Goal: Information Seeking & Learning: Check status

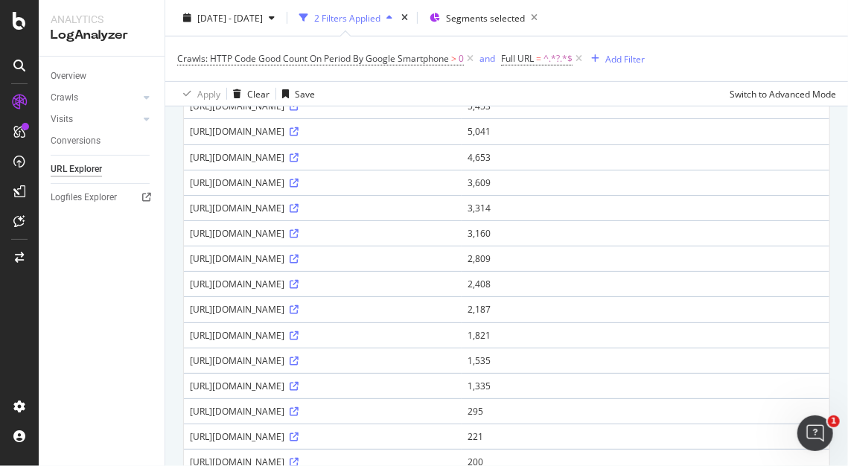
scroll to position [273, 0]
drag, startPoint x: 275, startPoint y: 285, endPoint x: 302, endPoint y: 283, distance: 27.6
click at [302, 60] on div "[URL][DOMAIN_NAME][DOMAIN_NAME]" at bounding box center [323, 54] width 266 height 13
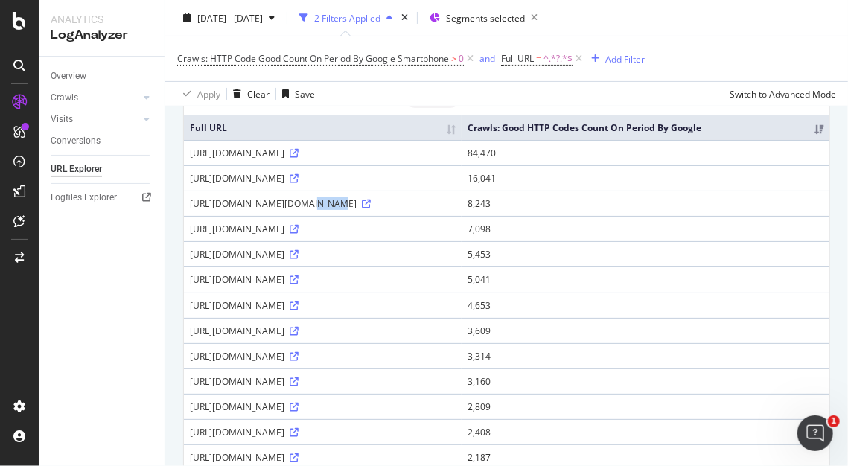
scroll to position [0, 0]
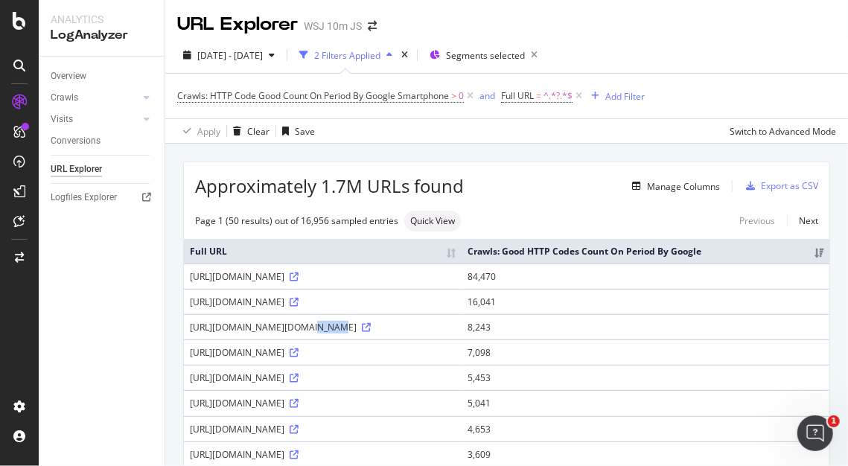
drag, startPoint x: 356, startPoint y: 354, endPoint x: 410, endPoint y: 354, distance: 54.3
click at [410, 283] on div "[URL][DOMAIN_NAME]" at bounding box center [323, 276] width 266 height 13
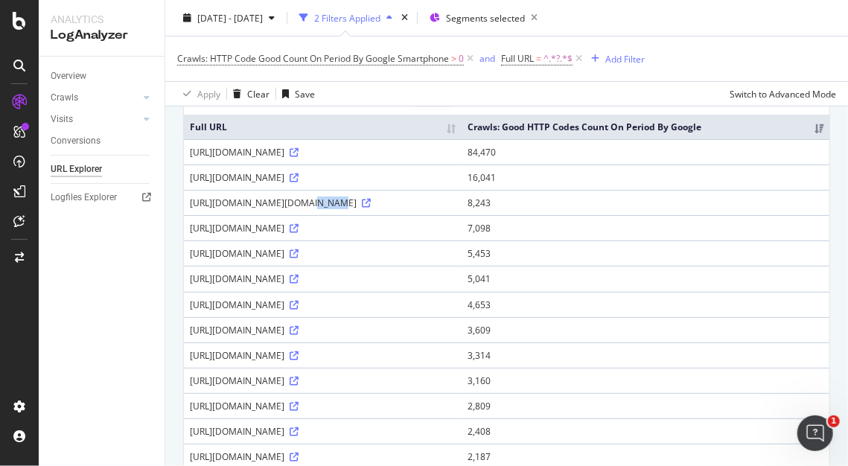
scroll to position [125, 0]
drag, startPoint x: 281, startPoint y: 227, endPoint x: 389, endPoint y: 225, distance: 107.9
click at [389, 158] on div "[URL][DOMAIN_NAME]" at bounding box center [323, 151] width 266 height 13
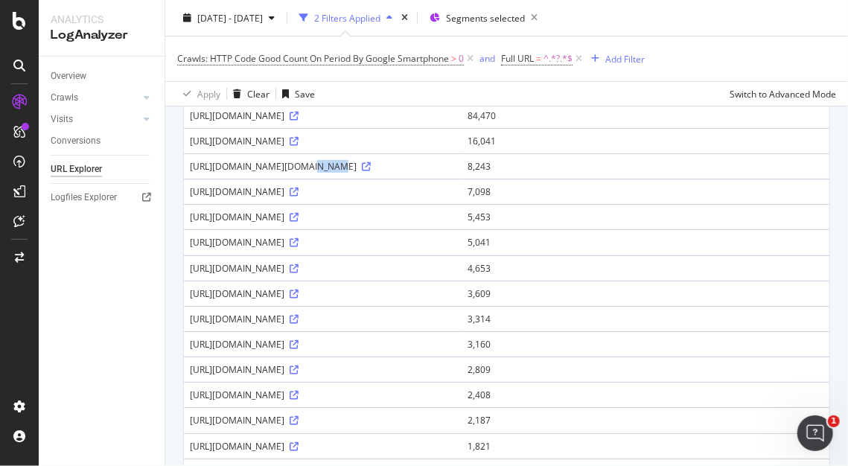
scroll to position [167, 0]
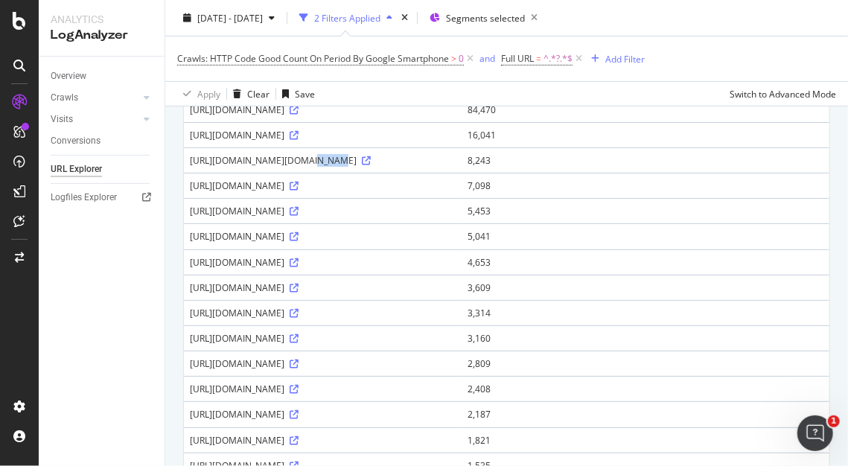
drag, startPoint x: 527, startPoint y: 300, endPoint x: 449, endPoint y: 301, distance: 77.4
click at [449, 116] on div "[URL][DOMAIN_NAME]" at bounding box center [323, 109] width 266 height 13
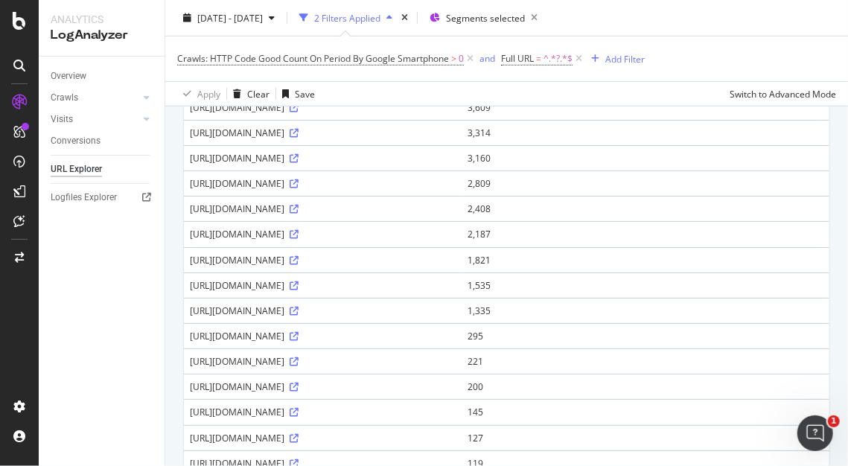
scroll to position [330, 0]
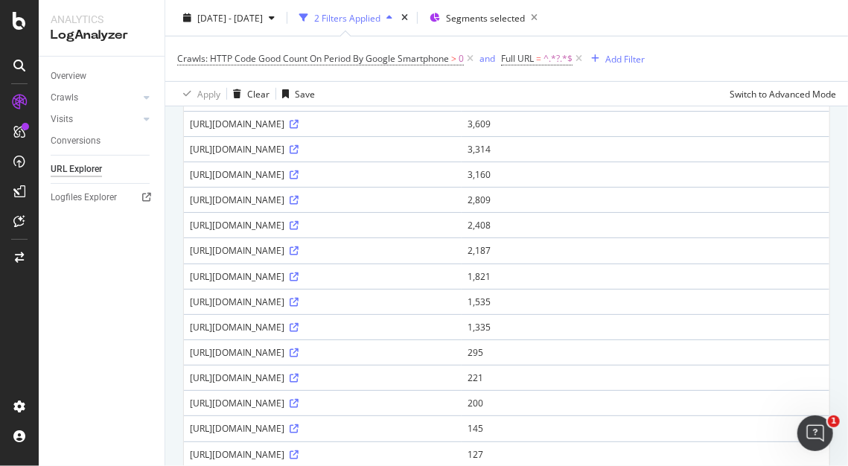
drag, startPoint x: 620, startPoint y: 371, endPoint x: 638, endPoint y: 371, distance: 17.9
click at [455, 28] on div "[URL][DOMAIN_NAME]" at bounding box center [323, 22] width 266 height 13
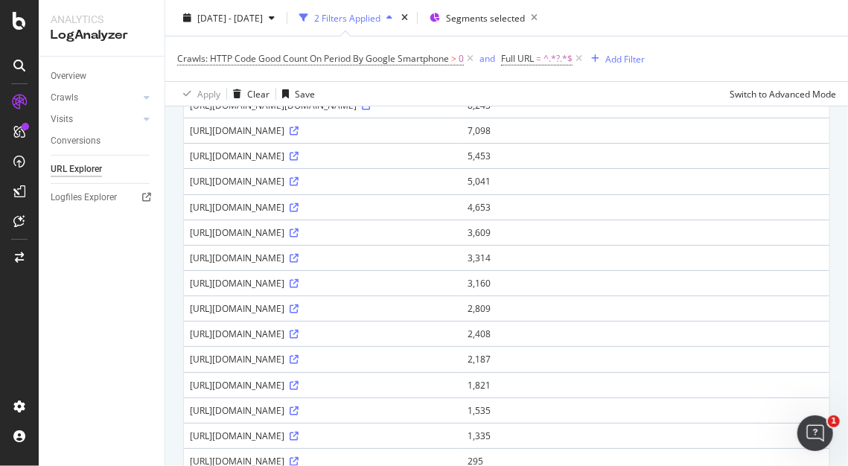
scroll to position [222, 0]
drag, startPoint x: 449, startPoint y: 246, endPoint x: 526, endPoint y: 250, distance: 76.8
click at [455, 60] on div "[URL][DOMAIN_NAME]" at bounding box center [323, 54] width 266 height 13
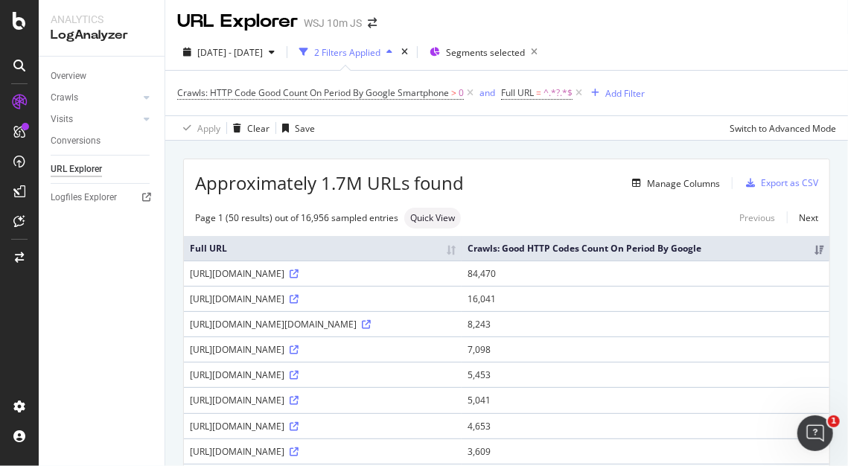
scroll to position [0, 0]
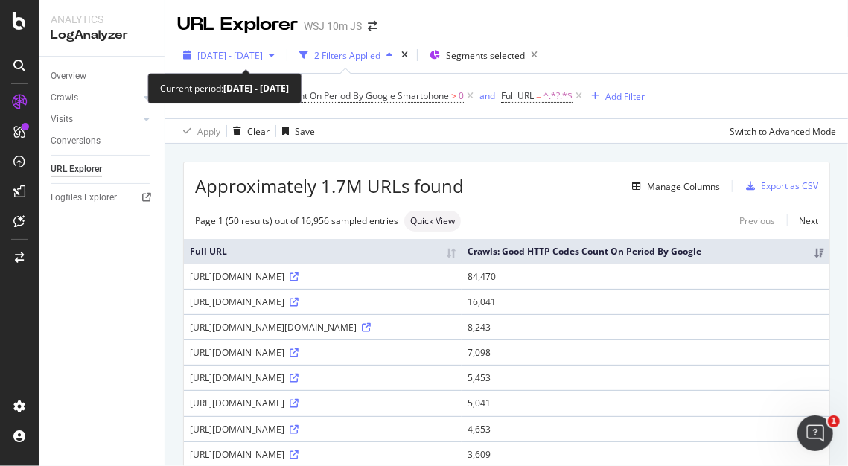
click at [236, 54] on span "[DATE] - [DATE]" at bounding box center [229, 55] width 65 height 13
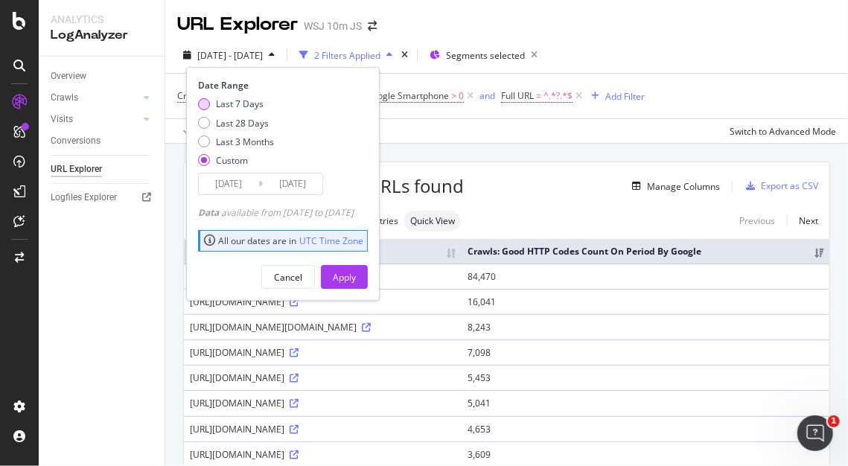
click at [201, 106] on div "Last 7 Days" at bounding box center [204, 104] width 12 height 12
type input "[DATE]"
click at [356, 269] on div "Apply" at bounding box center [344, 277] width 23 height 22
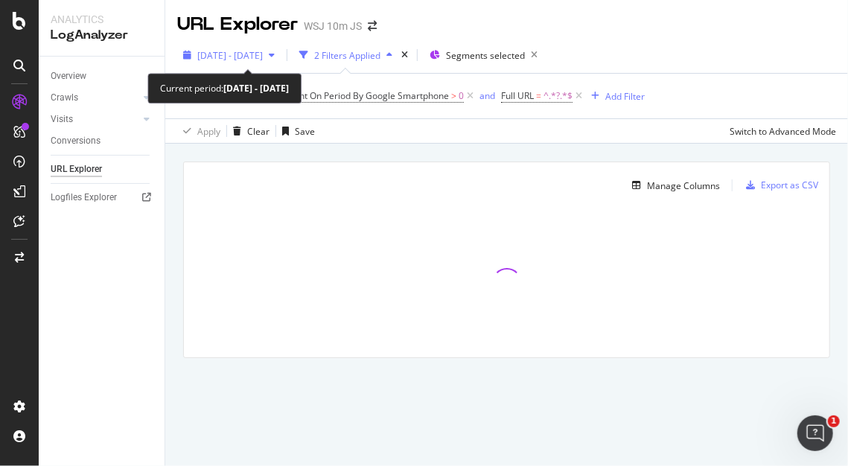
click at [253, 54] on span "[DATE] - [DATE]" at bounding box center [229, 55] width 65 height 13
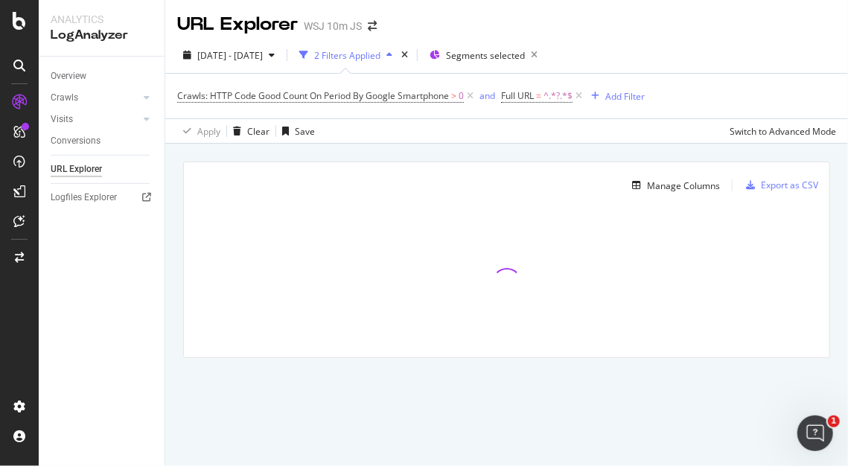
click at [458, 161] on div "Manage Columns Export as CSV Full URL Crawls: Good HTTP Codes Count On Period B…" at bounding box center [506, 277] width 682 height 266
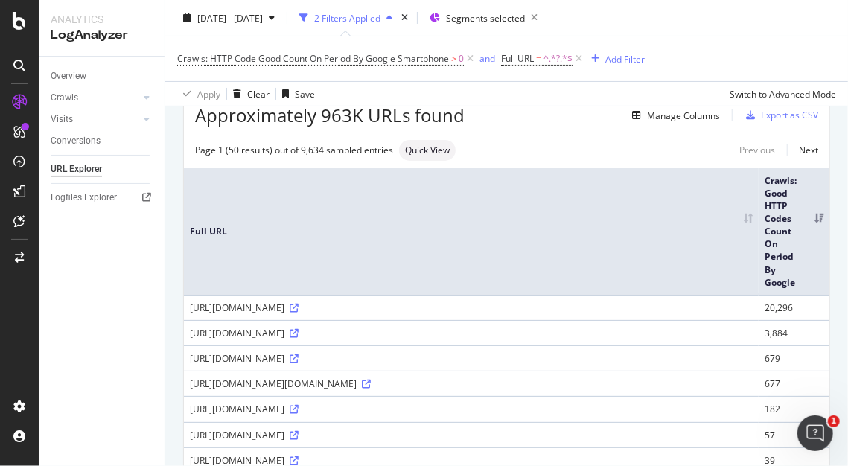
scroll to position [85, 0]
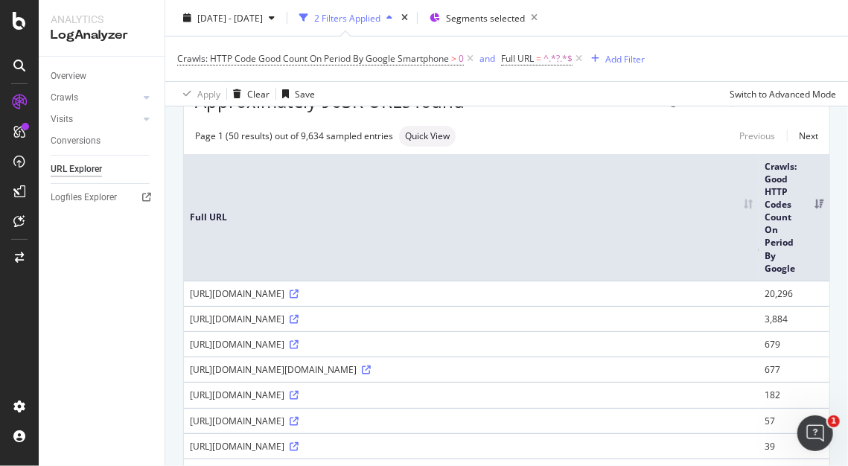
drag, startPoint x: 421, startPoint y: 385, endPoint x: 491, endPoint y: 384, distance: 70.0
click at [491, 300] on div "[URL][DOMAIN_NAME]" at bounding box center [471, 293] width 563 height 13
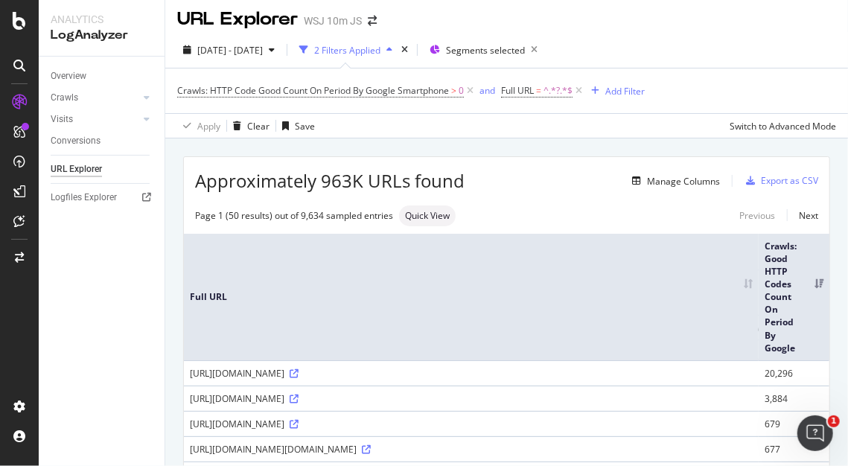
scroll to position [0, 0]
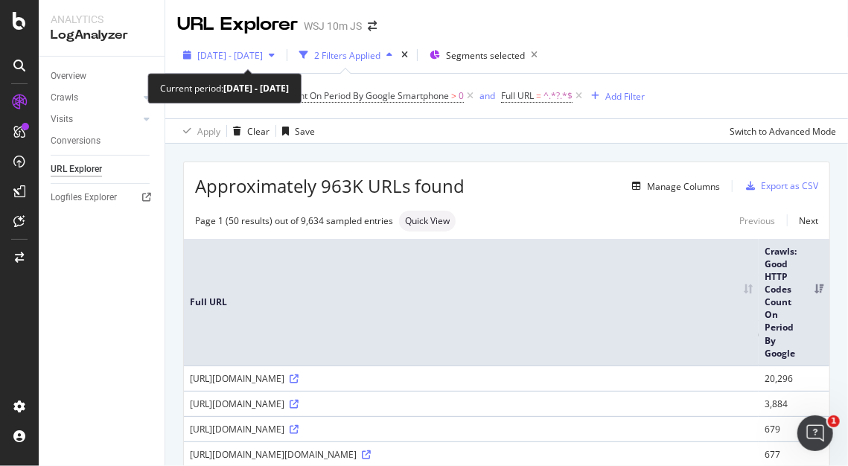
click at [263, 59] on span "[DATE] - [DATE]" at bounding box center [229, 55] width 65 height 13
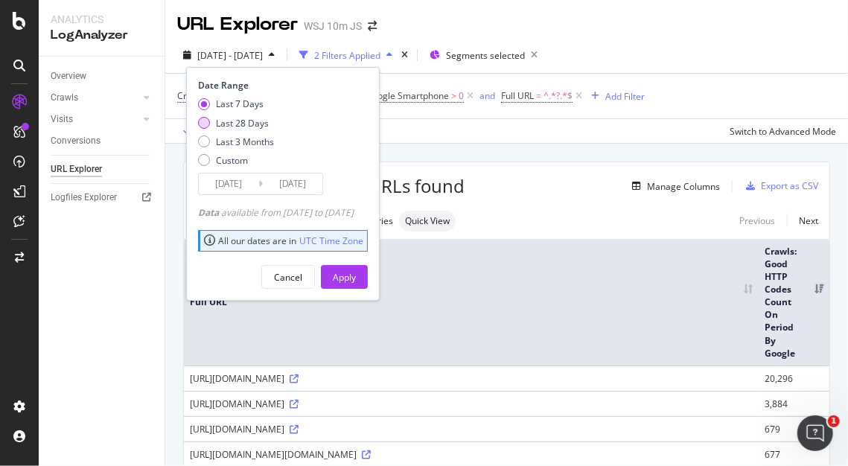
click at [255, 119] on div "Last 28 Days" at bounding box center [242, 123] width 53 height 13
type input "[DATE]"
click at [356, 272] on div "Apply" at bounding box center [344, 277] width 23 height 13
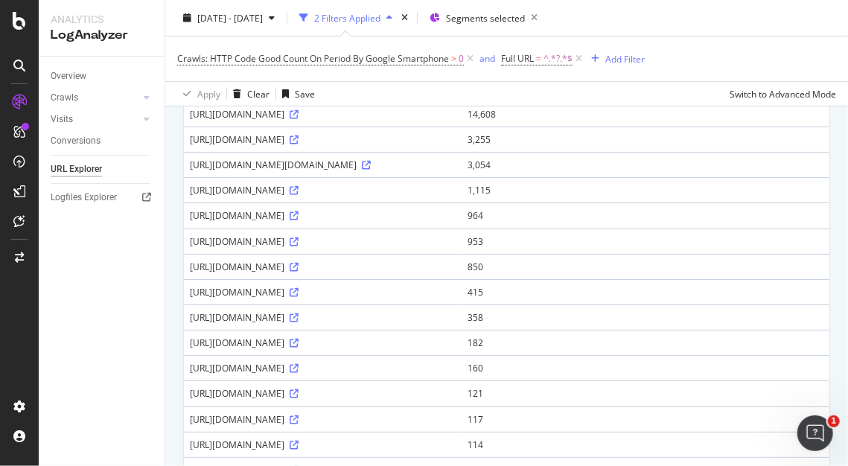
scroll to position [201, 0]
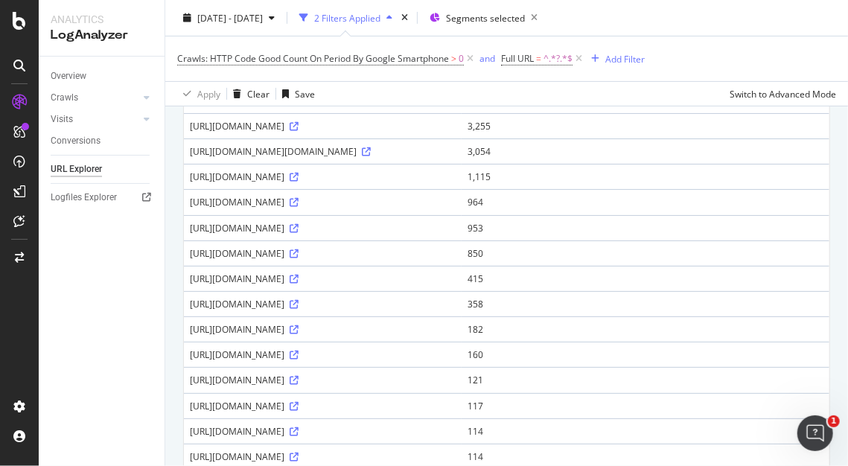
drag, startPoint x: 452, startPoint y: 331, endPoint x: 536, endPoint y: 330, distance: 84.1
click at [455, 107] on div "[URL][DOMAIN_NAME]" at bounding box center [323, 100] width 266 height 13
drag, startPoint x: 536, startPoint y: 330, endPoint x: 479, endPoint y: 330, distance: 56.6
click at [455, 107] on div "[URL][DOMAIN_NAME]" at bounding box center [323, 100] width 266 height 13
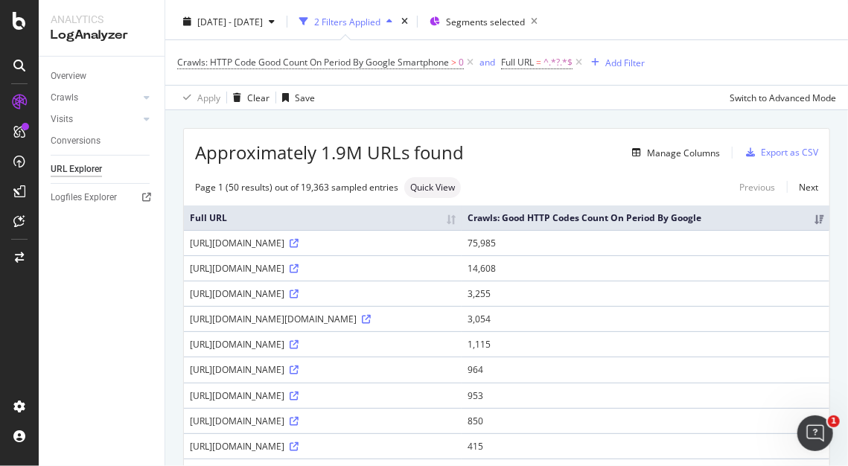
scroll to position [30, 0]
